Goal: Task Accomplishment & Management: Use online tool/utility

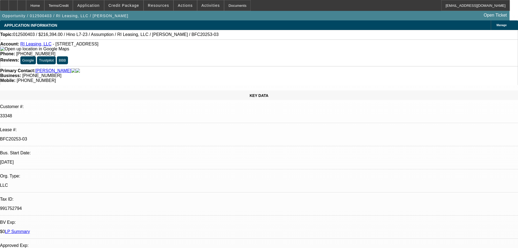
select select "0"
select select "2"
select select "0"
select select "6"
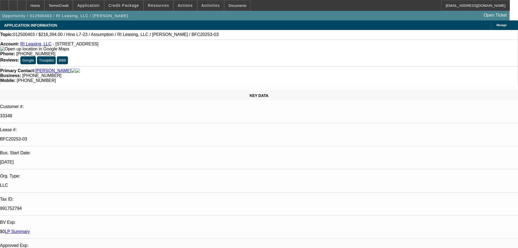
select select "0"
select select "2"
select select "0"
select select "6"
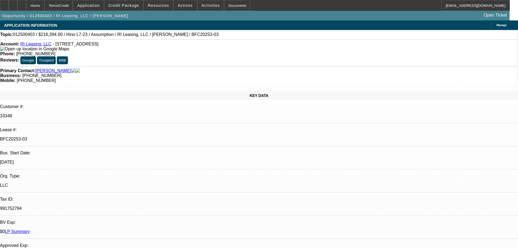
select select "0"
select select "6"
select select "0"
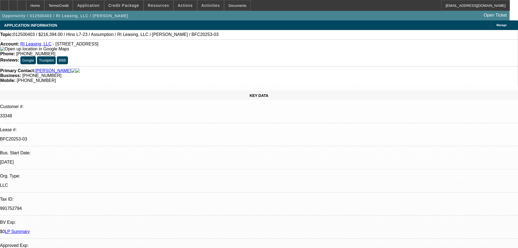
select select "0"
select select "6"
